Goal: Check status: Check status

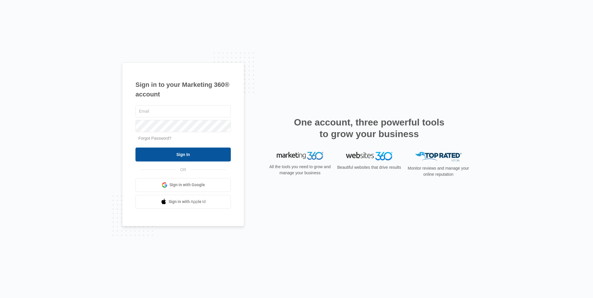
type input "[EMAIL_ADDRESS][DOMAIN_NAME]"
click at [178, 155] on input "Sign In" at bounding box center [182, 155] width 95 height 14
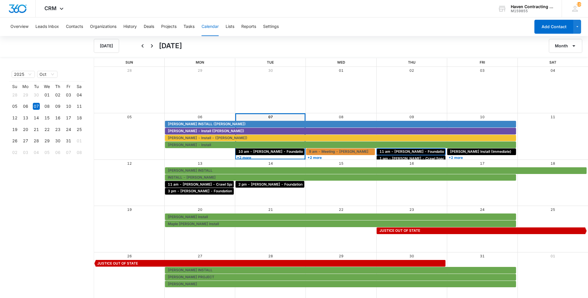
click at [401, 152] on span "11 am - [PERSON_NAME] - Foundation - [GEOGRAPHIC_DATA]" at bounding box center [434, 151] width 108 height 5
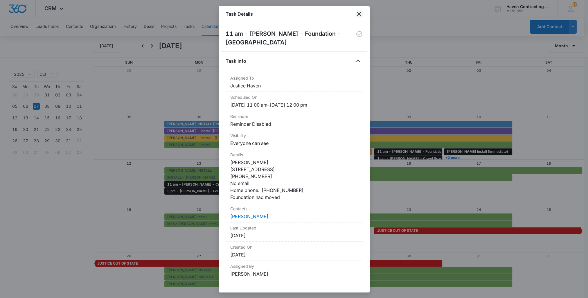
click at [359, 14] on icon "close" at bounding box center [359, 14] width 4 height 4
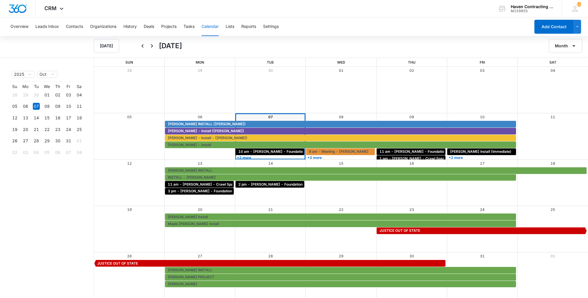
click at [406, 160] on div "16" at bounding box center [412, 164] width 71 height 8
click at [407, 157] on span "1 pm - [PERSON_NAME] - Crawl Space/Flooring" at bounding box center [421, 158] width 82 height 5
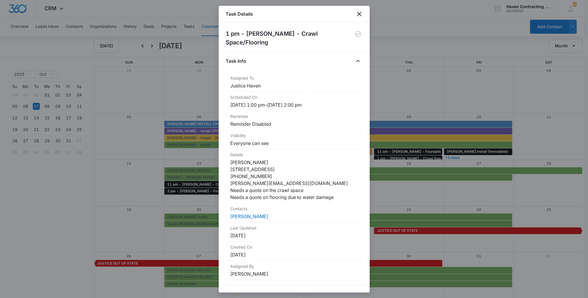
click at [356, 14] on icon "close" at bounding box center [359, 13] width 7 height 7
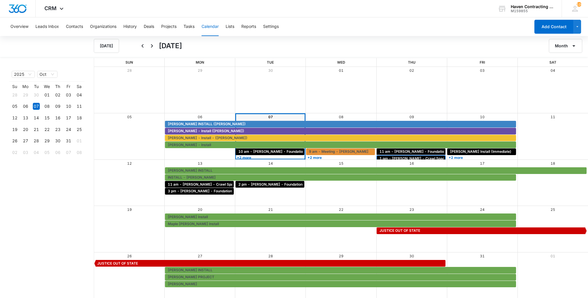
scroll to position [2, 0]
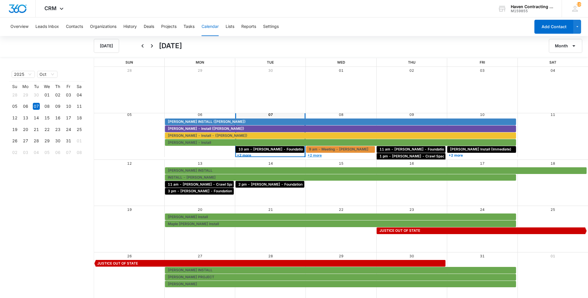
click at [308, 156] on link "+2 more" at bounding box center [340, 155] width 69 height 4
